Goal: Transaction & Acquisition: Purchase product/service

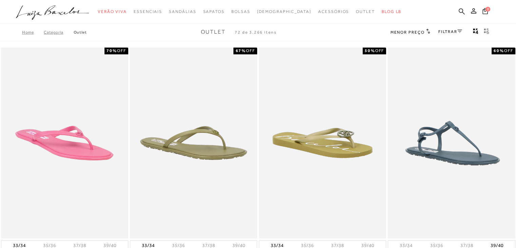
click at [447, 32] on link "FILTRAR" at bounding box center [451, 31] width 24 height 5
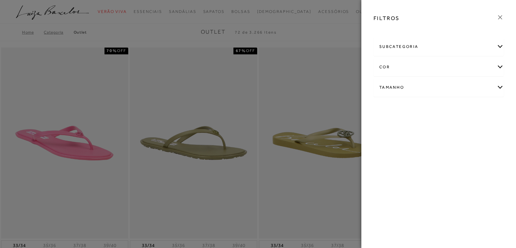
click at [446, 48] on div "subcategoria" at bounding box center [439, 47] width 130 height 18
click at [401, 87] on div "cor" at bounding box center [439, 85] width 130 height 18
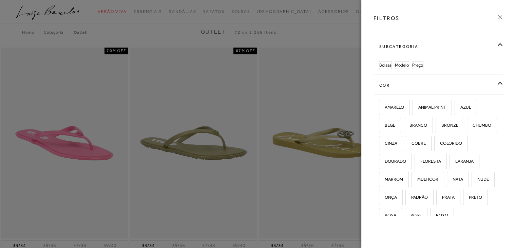
click at [394, 85] on div "cor" at bounding box center [439, 85] width 130 height 18
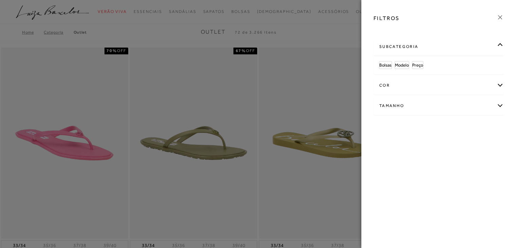
click at [414, 108] on div "Tamanho" at bounding box center [439, 106] width 130 height 18
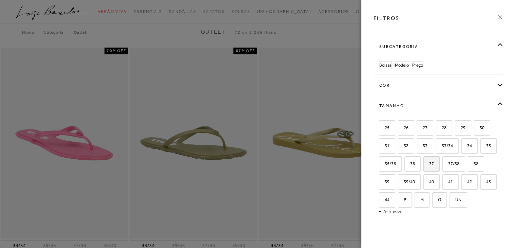
click at [434, 164] on span "37" at bounding box center [429, 163] width 10 height 5
click at [430, 164] on input "37" at bounding box center [426, 164] width 7 height 7
checkbox input "true"
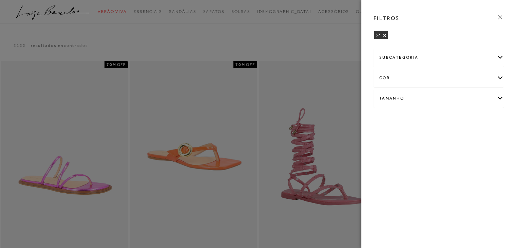
click at [334, 42] on div at bounding box center [258, 124] width 516 height 248
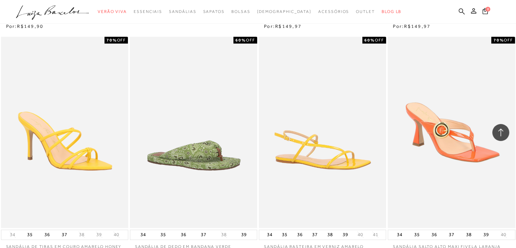
scroll to position [679, 0]
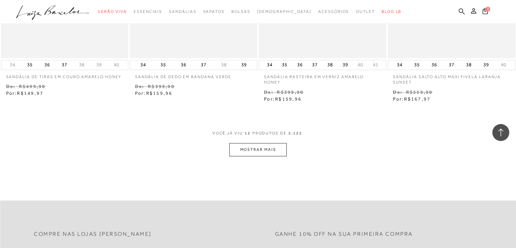
click at [279, 147] on button "MOSTRAR MAIS" at bounding box center [258, 149] width 57 height 13
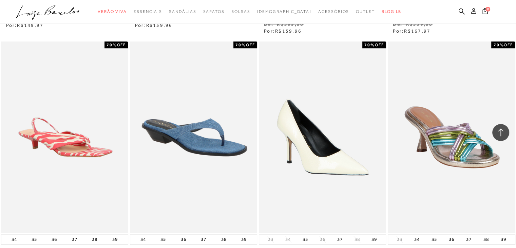
scroll to position [815, 0]
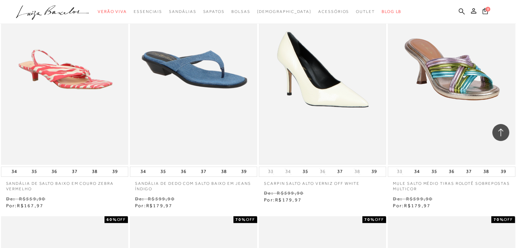
click at [330, 97] on img at bounding box center [323, 69] width 126 height 189
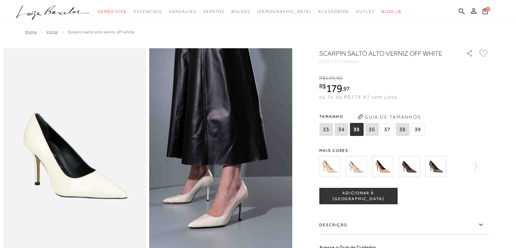
click at [409, 172] on img at bounding box center [409, 166] width 21 height 21
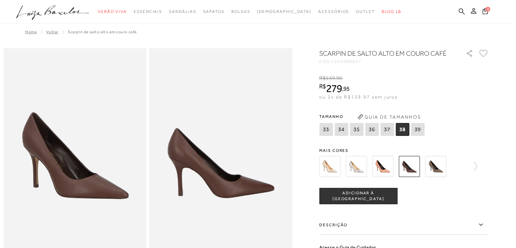
click at [384, 166] on img at bounding box center [383, 166] width 21 height 21
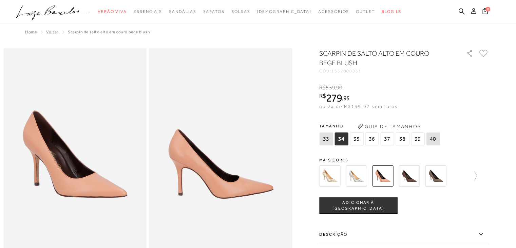
click at [437, 177] on img at bounding box center [435, 175] width 21 height 21
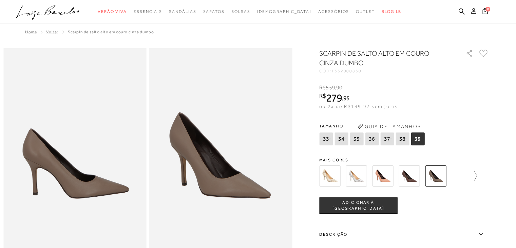
click at [477, 173] on icon at bounding box center [473, 176] width 10 height 10
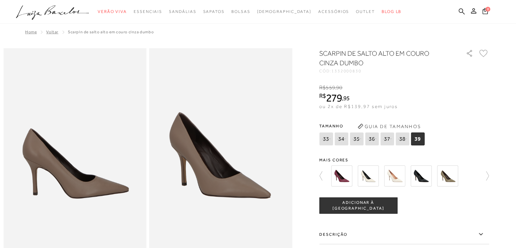
click at [452, 178] on img at bounding box center [447, 175] width 21 height 21
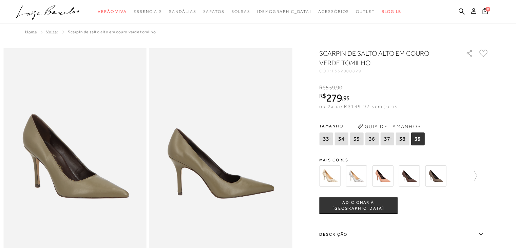
click at [412, 176] on img at bounding box center [409, 175] width 21 height 21
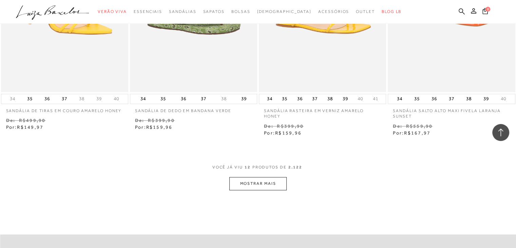
scroll to position [679, 0]
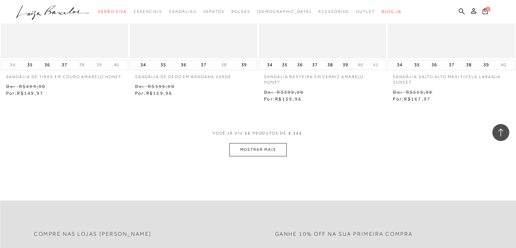
click at [264, 147] on button "MOSTRAR MAIS" at bounding box center [258, 149] width 57 height 13
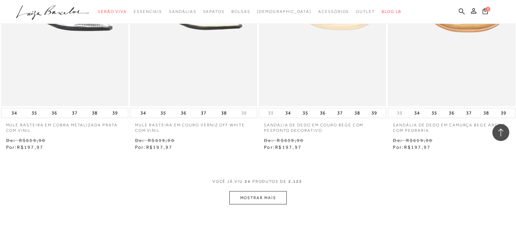
scroll to position [1392, 0]
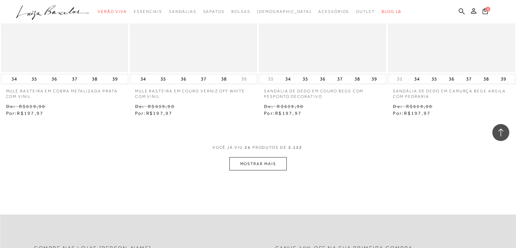
click at [265, 163] on button "MOSTRAR MAIS" at bounding box center [258, 163] width 57 height 13
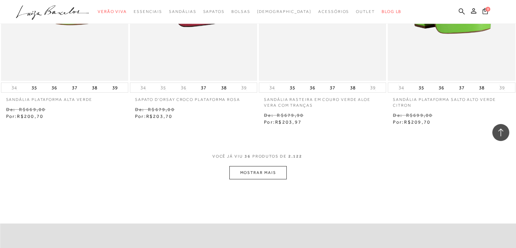
scroll to position [2207, 0]
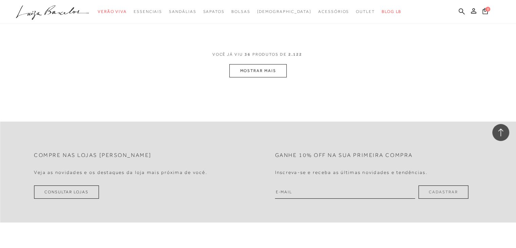
click at [260, 74] on button "MOSTRAR MAIS" at bounding box center [258, 70] width 57 height 13
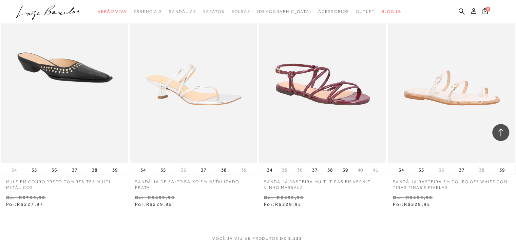
scroll to position [2784, 0]
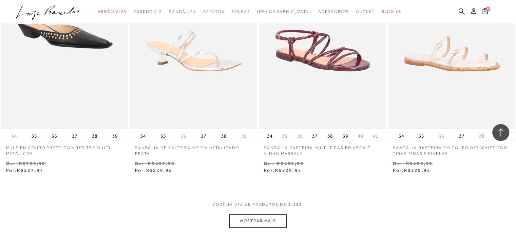
click at [256, 226] on button "MOSTRAR MAIS" at bounding box center [258, 220] width 57 height 13
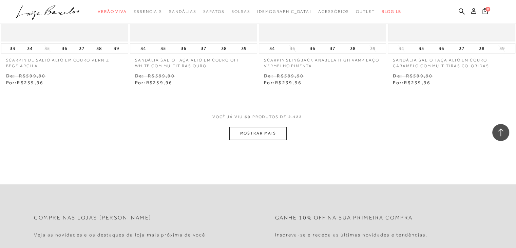
scroll to position [3633, 0]
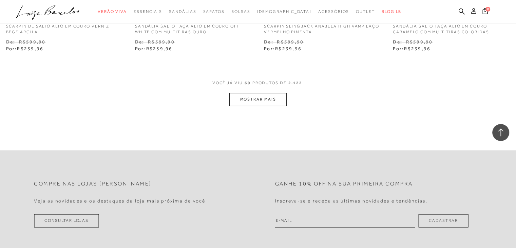
click at [263, 103] on button "MOSTRAR MAIS" at bounding box center [258, 99] width 57 height 13
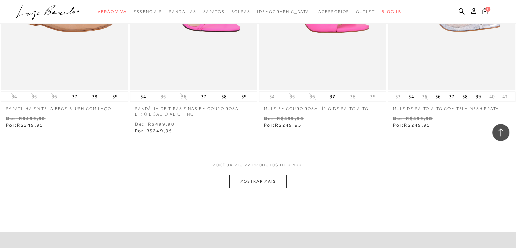
scroll to position [4313, 0]
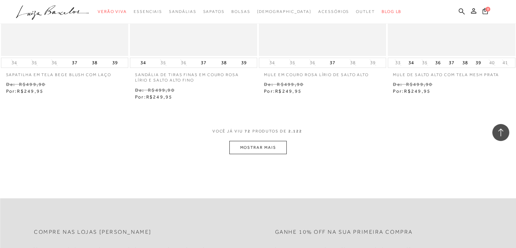
click at [248, 153] on button "MOSTRAR MAIS" at bounding box center [258, 147] width 57 height 13
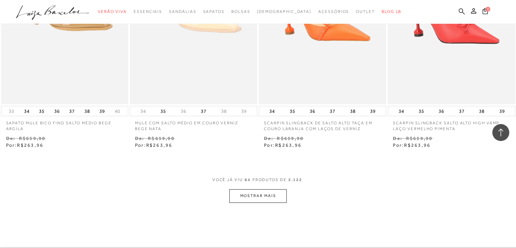
scroll to position [5026, 0]
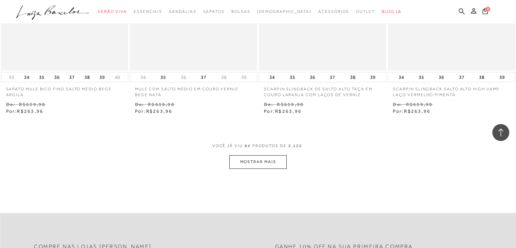
click at [249, 168] on button "MOSTRAR MAIS" at bounding box center [258, 161] width 57 height 13
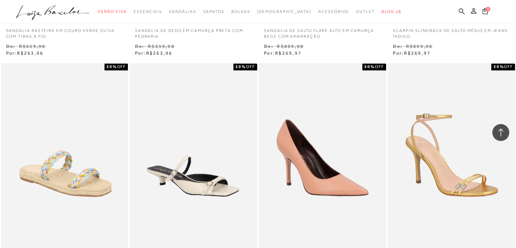
scroll to position [5637, 0]
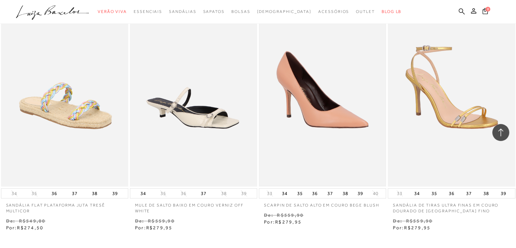
click at [310, 107] on img at bounding box center [323, 90] width 126 height 189
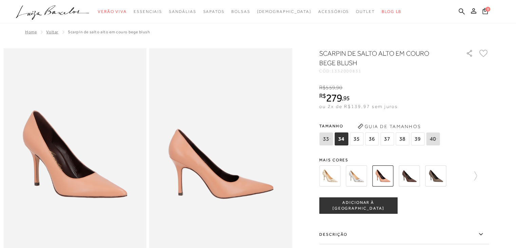
click at [410, 178] on img at bounding box center [409, 175] width 21 height 21
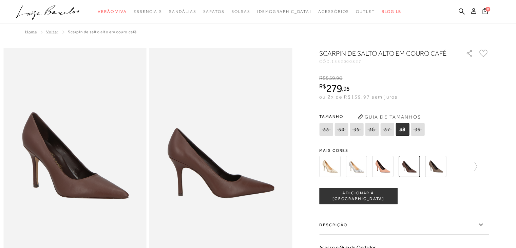
click at [439, 166] on img at bounding box center [435, 166] width 21 height 21
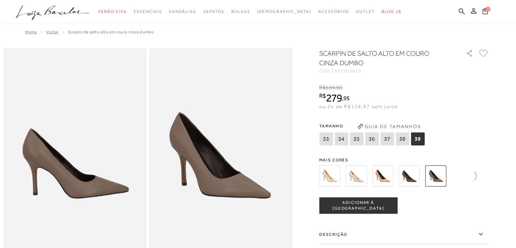
click at [477, 175] on icon at bounding box center [473, 176] width 10 height 10
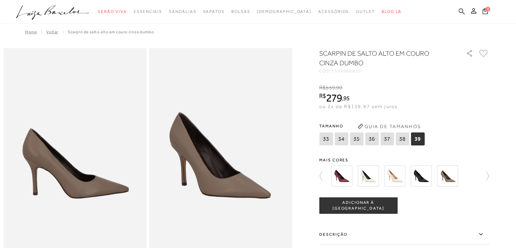
click at [347, 178] on img at bounding box center [341, 175] width 21 height 21
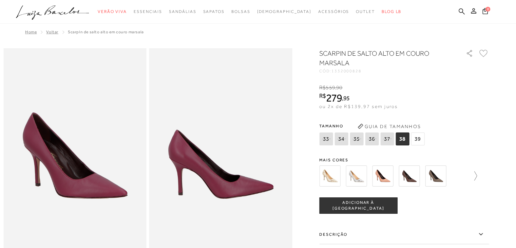
click at [477, 174] on icon at bounding box center [473, 176] width 10 height 10
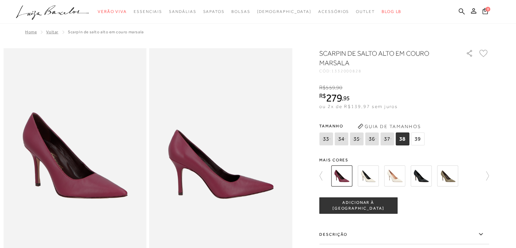
click at [366, 177] on img at bounding box center [368, 175] width 21 height 21
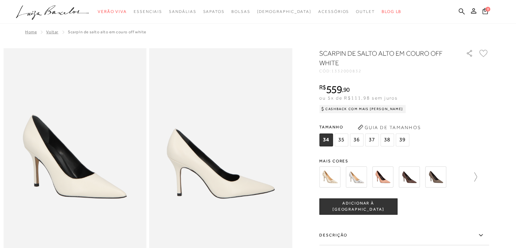
click at [474, 176] on icon at bounding box center [473, 177] width 10 height 10
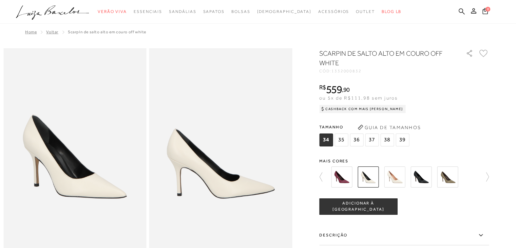
click at [400, 183] on img at bounding box center [394, 176] width 21 height 21
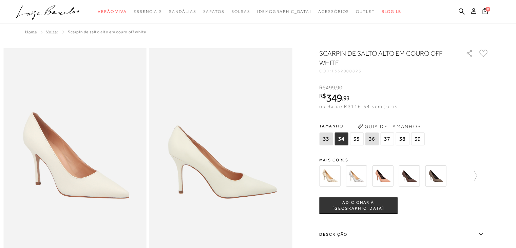
click at [412, 180] on img at bounding box center [409, 175] width 21 height 21
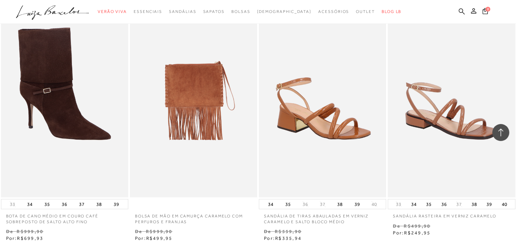
scroll to position [2015, 0]
